Goal: Task Accomplishment & Management: Complete application form

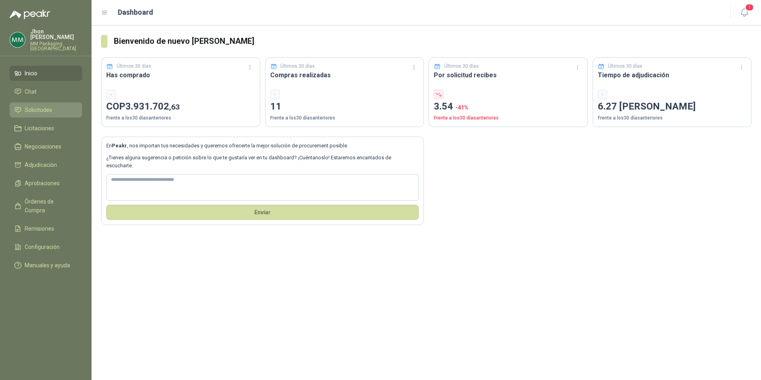
click at [34, 107] on span "Solicitudes" at bounding box center [38, 109] width 27 height 9
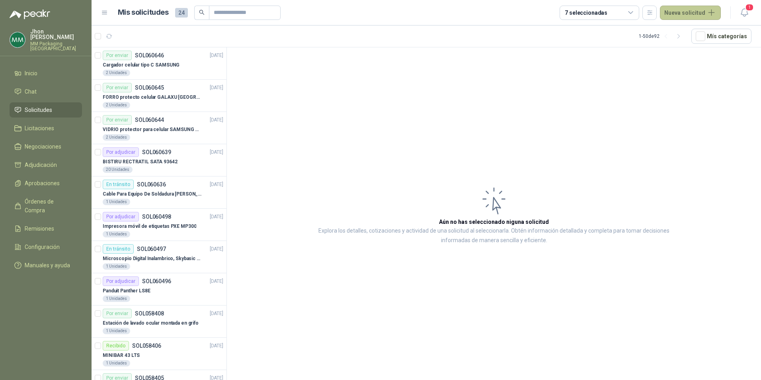
click at [685, 17] on button "Nueva solicitud" at bounding box center [690, 13] width 61 height 14
click at [682, 29] on link "Solicitud" at bounding box center [700, 32] width 68 height 14
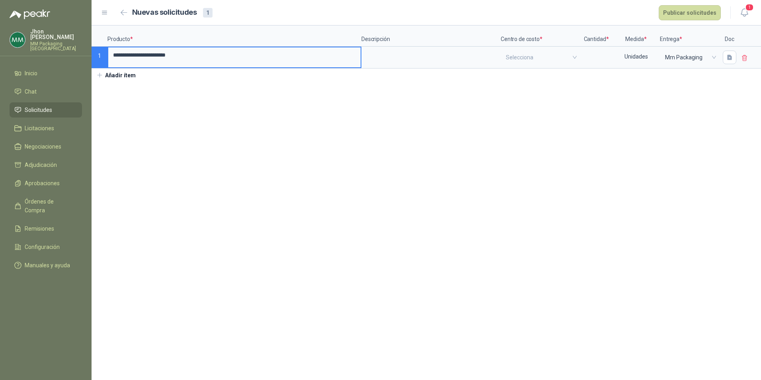
type input "**********"
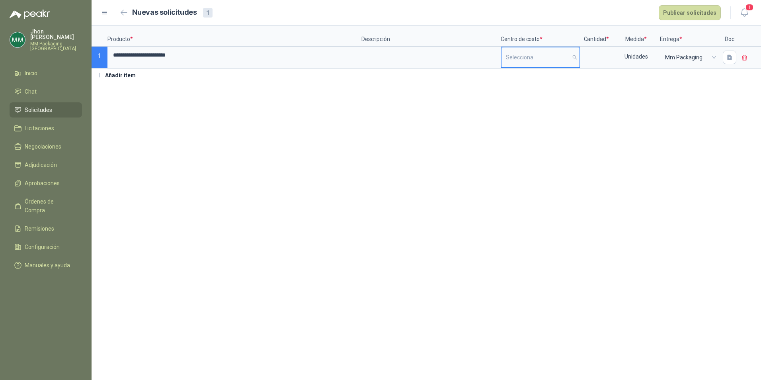
click at [542, 58] on input "search" at bounding box center [540, 57] width 69 height 20
click at [535, 99] on div "200202 Mantenimiento" at bounding box center [540, 102] width 65 height 9
click at [591, 47] on div at bounding box center [596, 58] width 32 height 22
click at [592, 53] on input at bounding box center [596, 55] width 30 height 16
type input "*"
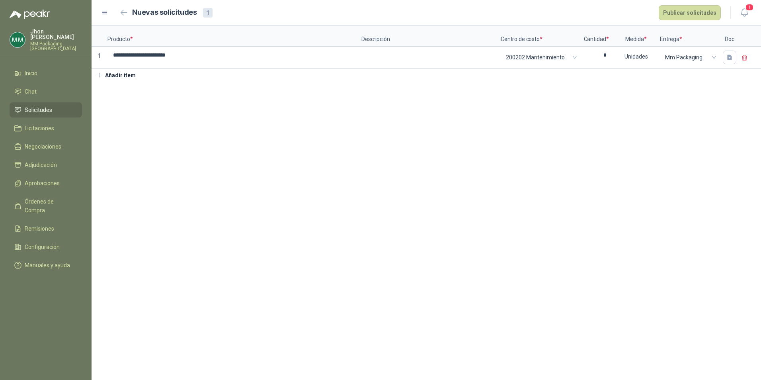
click at [111, 79] on button "Añadir ítem" at bounding box center [115, 75] width 49 height 14
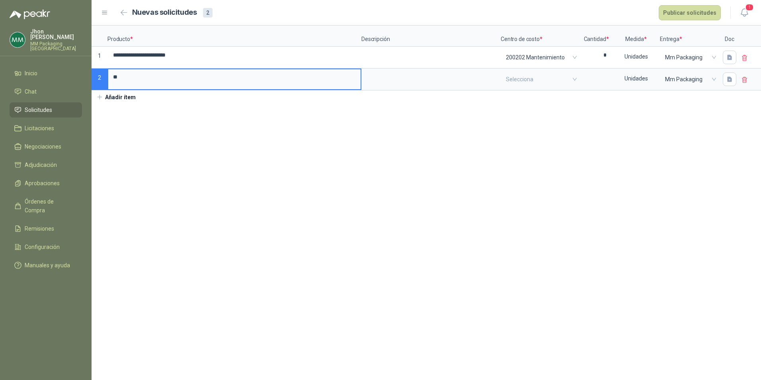
type input "*"
click at [447, 76] on textarea at bounding box center [431, 78] width 138 height 18
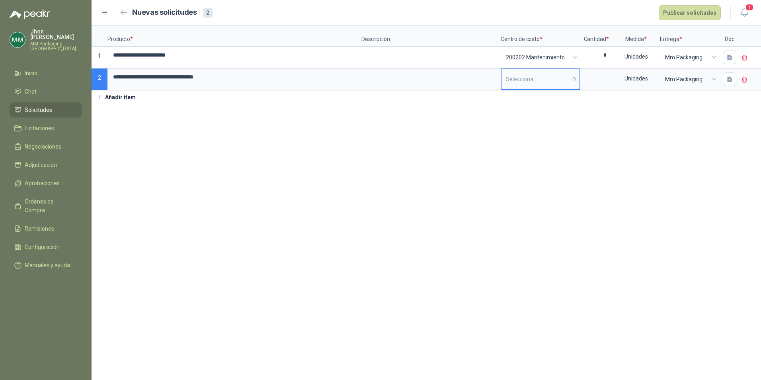
click at [541, 74] on input "search" at bounding box center [540, 79] width 69 height 20
click at [541, 123] on div "200202 Mantenimiento" at bounding box center [540, 124] width 65 height 9
click at [592, 76] on input at bounding box center [596, 77] width 30 height 16
type input "*"
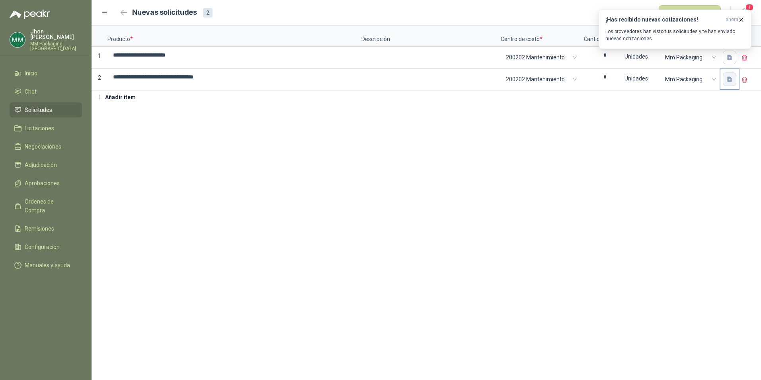
click at [734, 82] on button "button" at bounding box center [729, 79] width 14 height 14
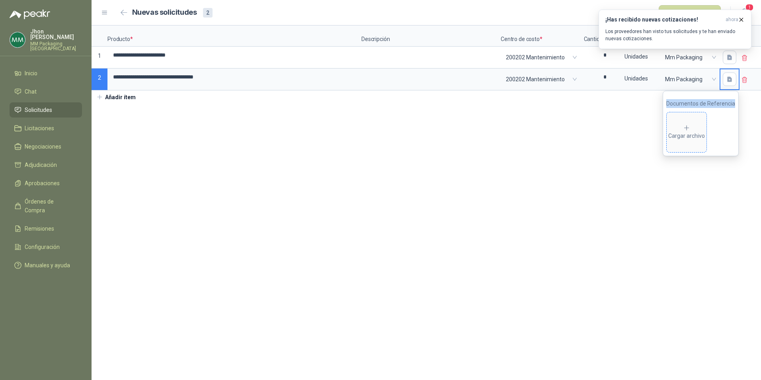
click at [690, 130] on icon at bounding box center [686, 127] width 7 height 7
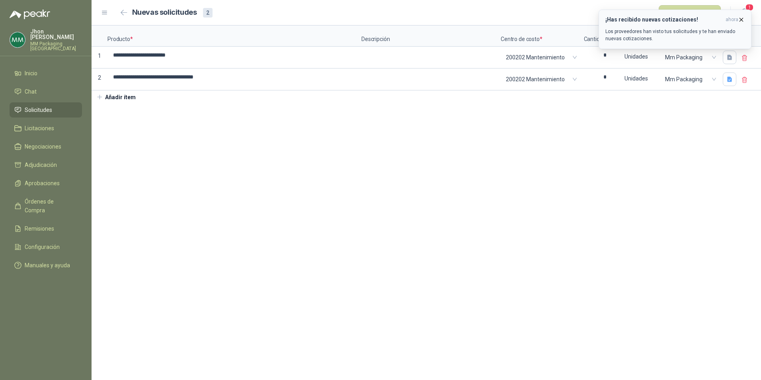
click at [741, 19] on icon "button" at bounding box center [741, 19] width 7 height 7
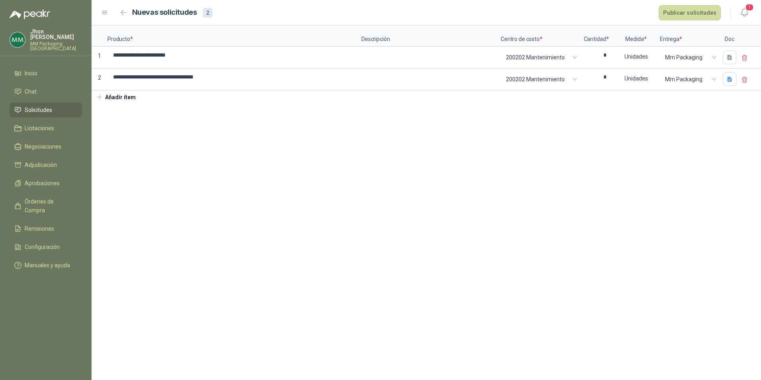
drag, startPoint x: 690, startPoint y: 14, endPoint x: 562, endPoint y: 210, distance: 234.3
click at [562, 210] on main "**********" at bounding box center [425, 190] width 669 height 380
click at [691, 16] on button "Publicar solicitudes" at bounding box center [689, 12] width 62 height 15
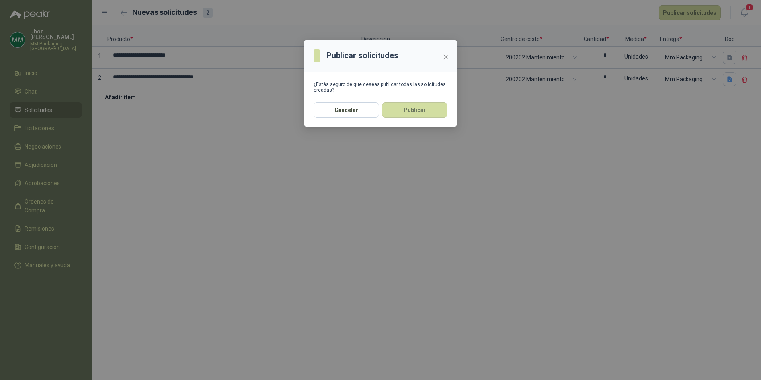
click at [407, 107] on button "Publicar" at bounding box center [414, 109] width 65 height 15
